Goal: Find specific page/section: Find specific page/section

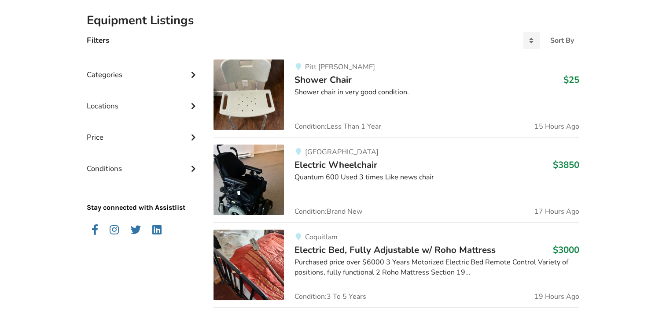
scroll to position [196, 0]
click at [150, 78] on div "Categories" at bounding box center [143, 67] width 113 height 31
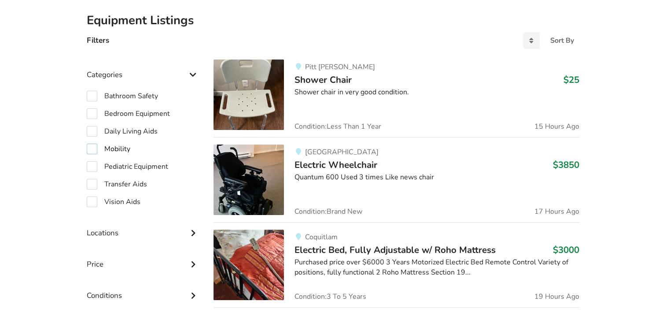
click at [90, 147] on label "Mobility" at bounding box center [109, 149] width 44 height 11
checkbox input "true"
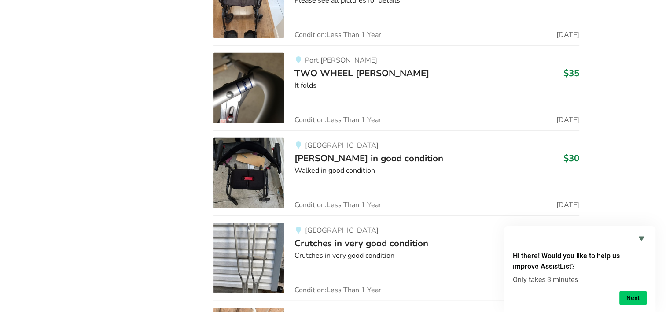
scroll to position [1853, 0]
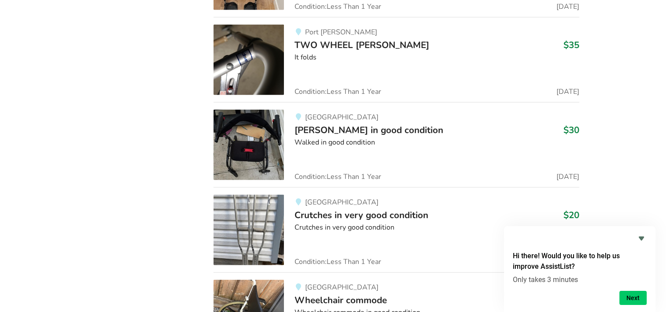
click at [420, 143] on div "Walked in good condition" at bounding box center [437, 142] width 285 height 10
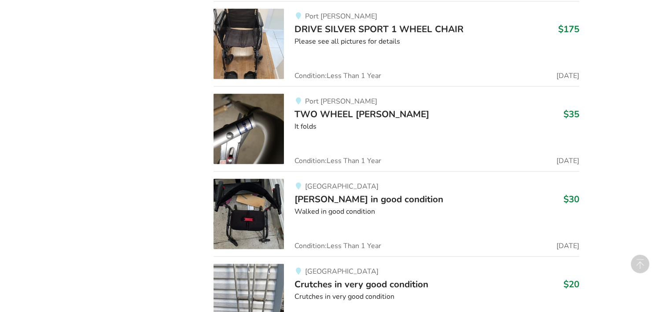
scroll to position [1853, 0]
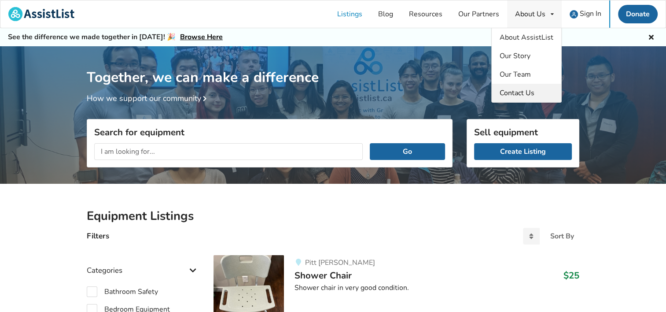
click at [518, 90] on span "Contact Us" at bounding box center [517, 93] width 35 height 10
